Goal: Information Seeking & Learning: Learn about a topic

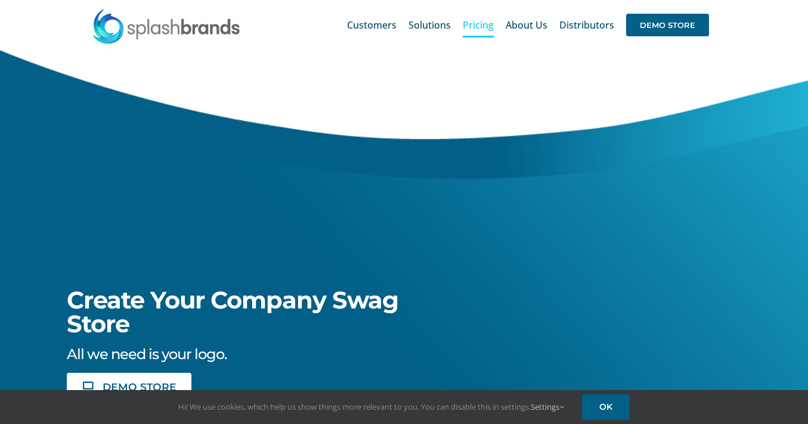
click at [474, 27] on span "Pricing" at bounding box center [478, 25] width 31 height 10
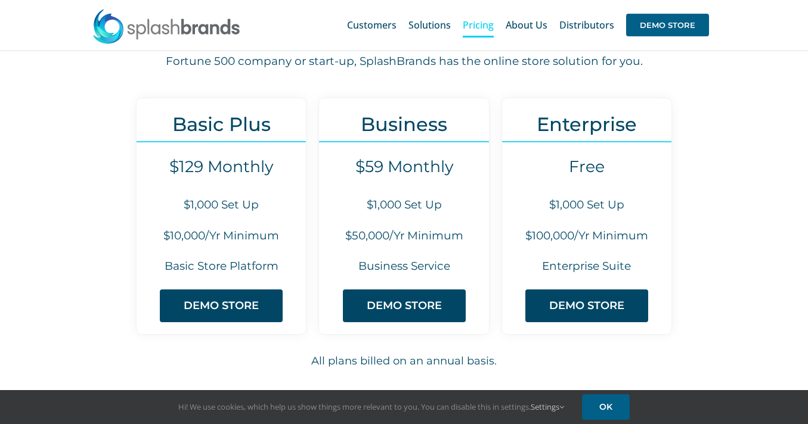
scroll to position [110, 0]
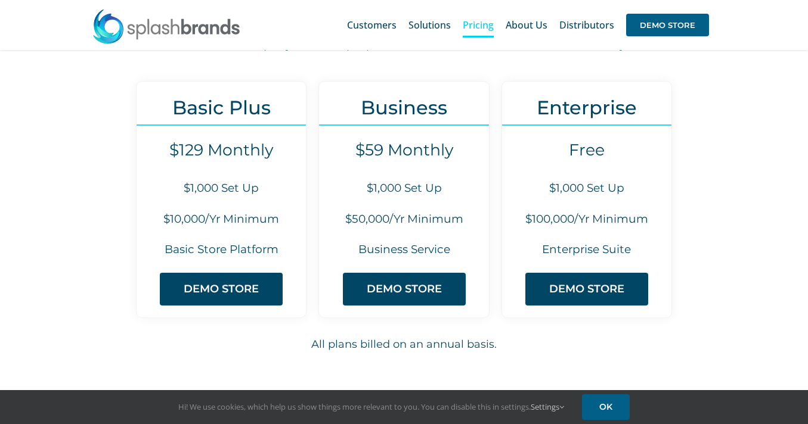
click at [744, 252] on div "Basic Plus $129 Monthly $1,000 Set Up $10,000/Yr Minimum Basic Store Platform D…" at bounding box center [404, 229] width 730 height 296
click at [63, 257] on div "Basic Plus $129 Monthly $1,000 Set Up $10,000/Yr Minimum Basic Store Platform D…" at bounding box center [404, 229] width 730 height 296
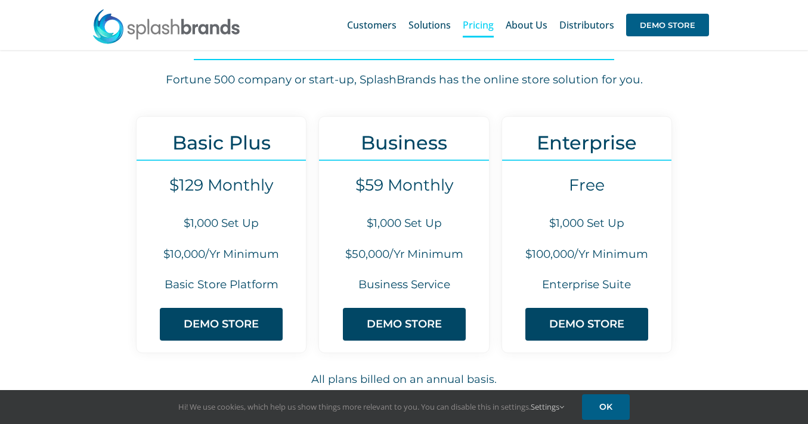
click at [94, 273] on div "Basic Plus $129 Monthly $1,000 Set Up $10,000/Yr Minimum Basic Store Platform D…" at bounding box center [404, 264] width 730 height 296
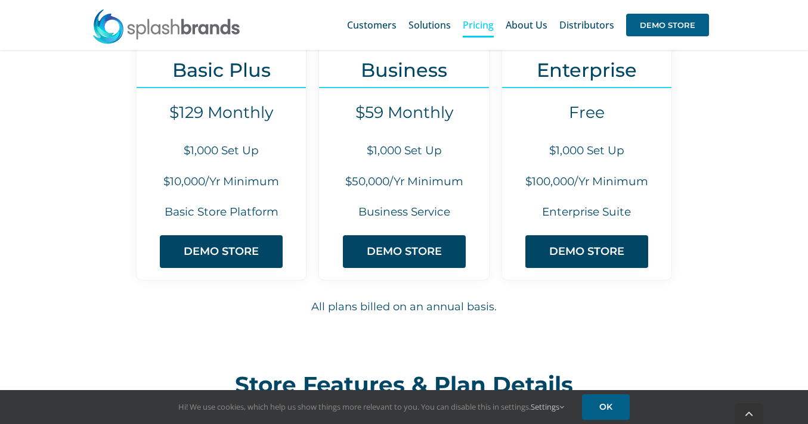
scroll to position [160, 0]
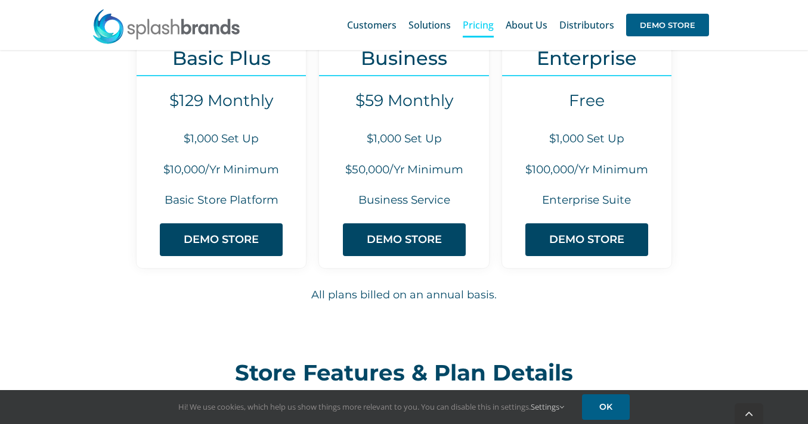
click at [100, 293] on h6 "All plans billed on an annual basis." at bounding box center [404, 295] width 727 height 16
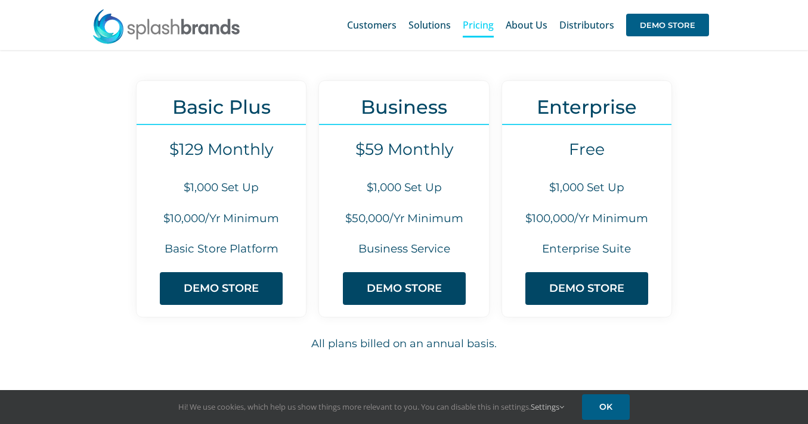
scroll to position [101, 0]
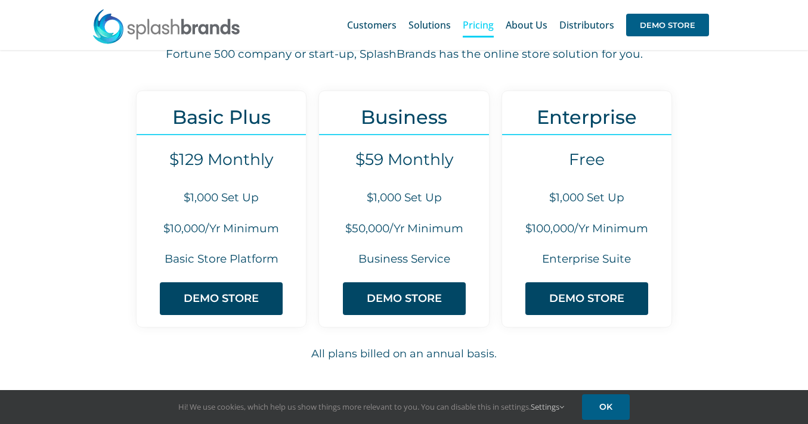
click at [68, 237] on div "Basic Plus $129 Monthly $1,000 Set Up $10,000/Yr Minimum Basic Store Platform D…" at bounding box center [404, 239] width 730 height 296
click at [77, 206] on div "Basic Plus $129 Monthly $1,000 Set Up $10,000/Yr Minimum Basic Store Platform D…" at bounding box center [404, 239] width 730 height 296
click at [73, 212] on div "Basic Plus $129 Monthly $1,000 Set Up $10,000/Yr Minimum Basic Store Platform D…" at bounding box center [404, 239] width 730 height 296
click at [75, 243] on div "Basic Plus $129 Monthly $1,000 Set Up $10,000/Yr Minimum Basic Store Platform D…" at bounding box center [404, 239] width 730 height 296
click at [69, 218] on div "Basic Plus $129 Monthly $1,000 Set Up $10,000/Yr Minimum Basic Store Platform D…" at bounding box center [404, 239] width 730 height 296
